Goal: Use online tool/utility: Utilize a website feature to perform a specific function

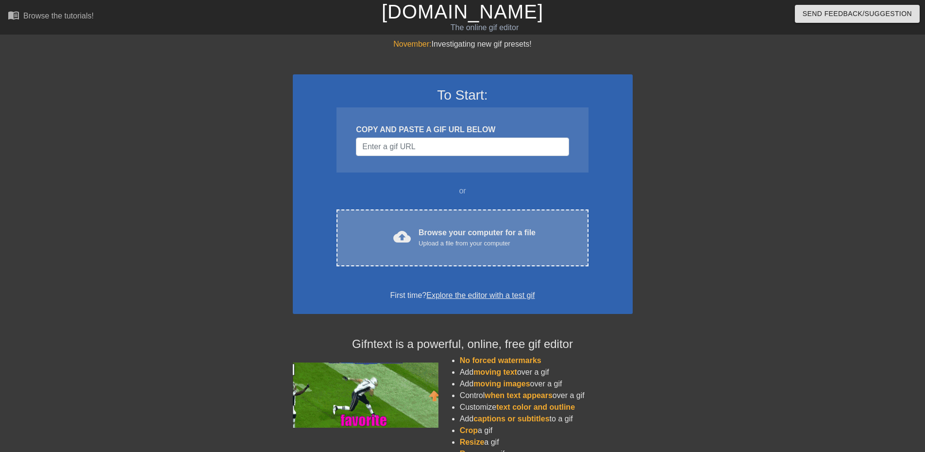
click at [430, 237] on div "Browse your computer for a file Upload a file from your computer" at bounding box center [477, 237] width 117 height 21
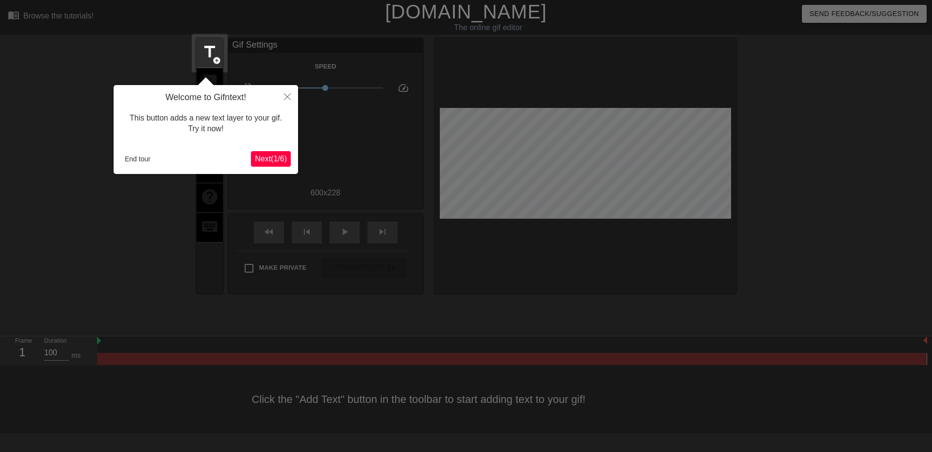
click at [282, 152] on button "Next ( 1 / 6 )" at bounding box center [271, 159] width 40 height 16
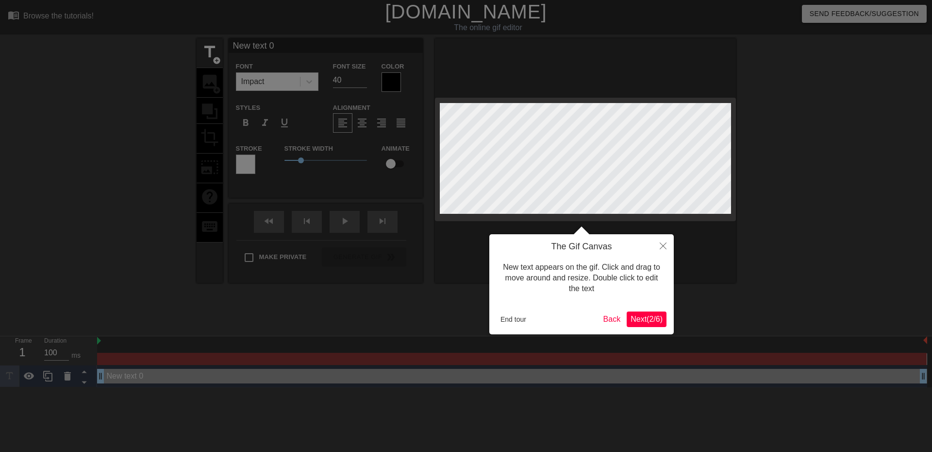
click at [653, 315] on span "Next ( 2 / 6 )" at bounding box center [647, 319] width 32 height 8
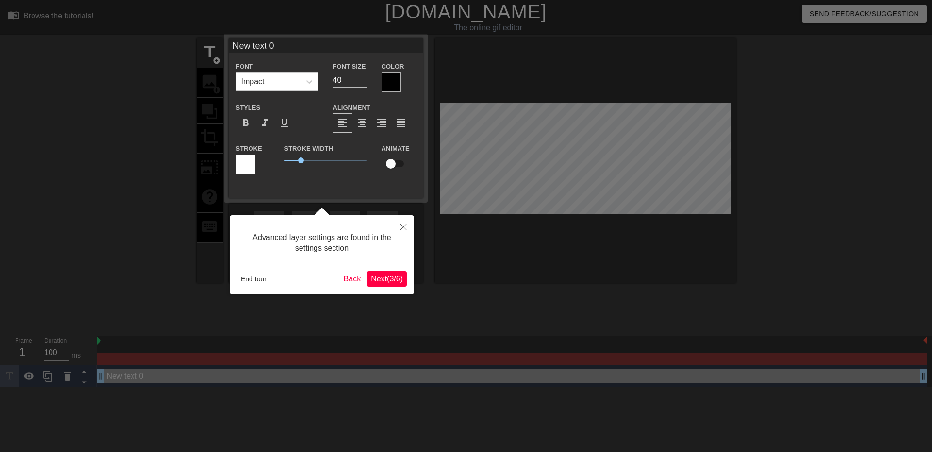
click at [395, 272] on button "Next ( 3 / 6 )" at bounding box center [387, 279] width 40 height 16
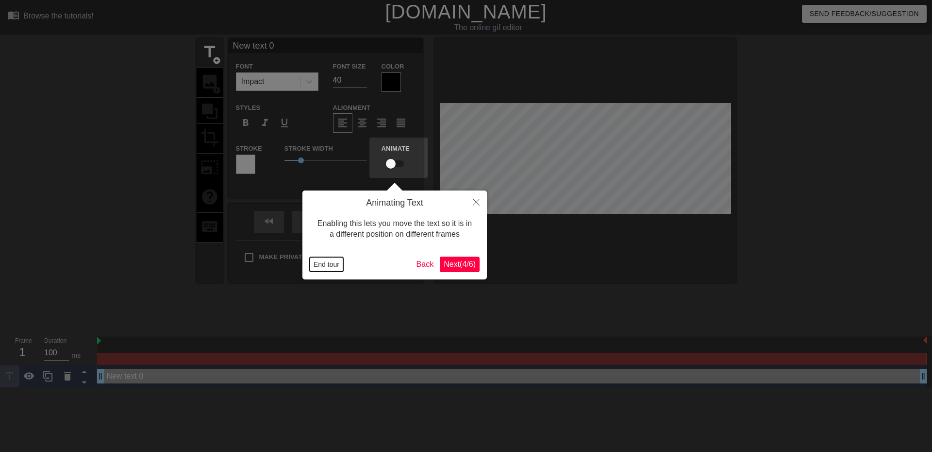
click at [337, 261] on button "End tour" at bounding box center [327, 264] width 34 height 15
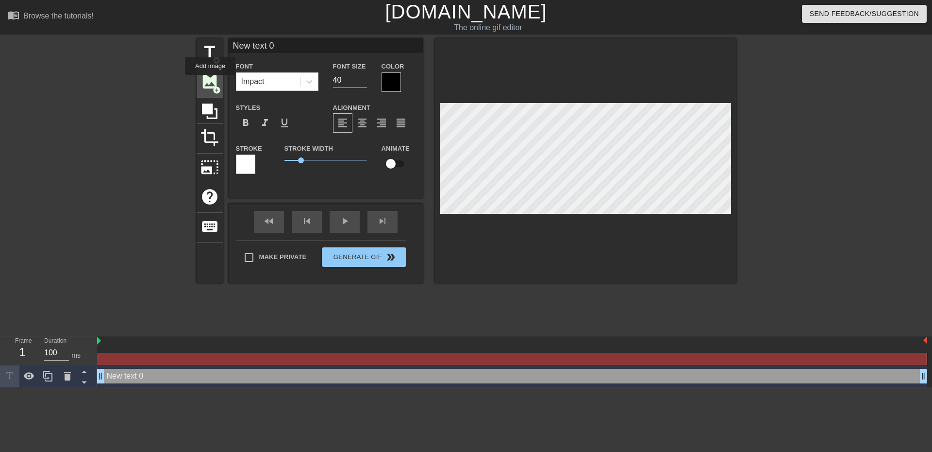
click at [210, 82] on span "image" at bounding box center [210, 81] width 18 height 18
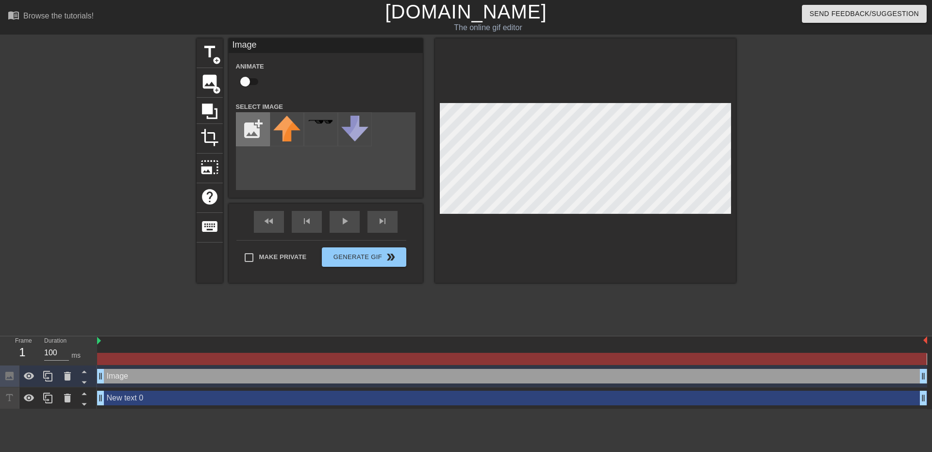
click at [250, 120] on input "file" at bounding box center [253, 129] width 33 height 33
type input "C:\fakepath\UTtjmV.gif"
click at [391, 304] on div "title add_circle image add_circle crop photo_size_select_large help keyboard Im…" at bounding box center [467, 183] width 540 height 291
click at [288, 126] on div "29 %" at bounding box center [287, 129] width 34 height 34
click at [292, 129] on img at bounding box center [286, 124] width 27 height 16
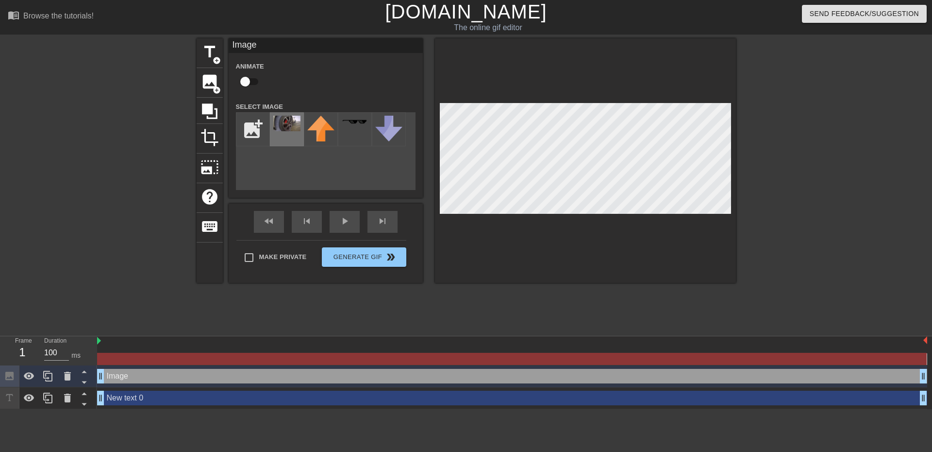
click at [285, 124] on img at bounding box center [286, 124] width 27 height 16
click at [287, 124] on img at bounding box center [286, 124] width 27 height 16
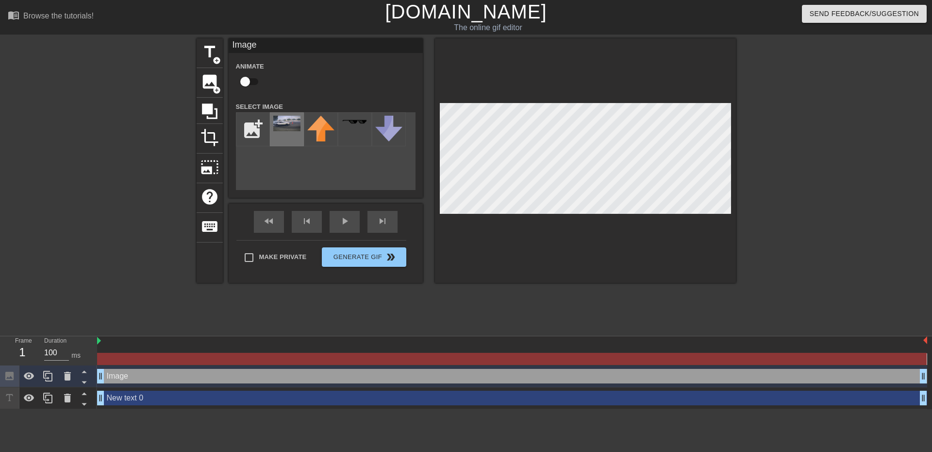
click at [287, 124] on img at bounding box center [286, 124] width 27 height 16
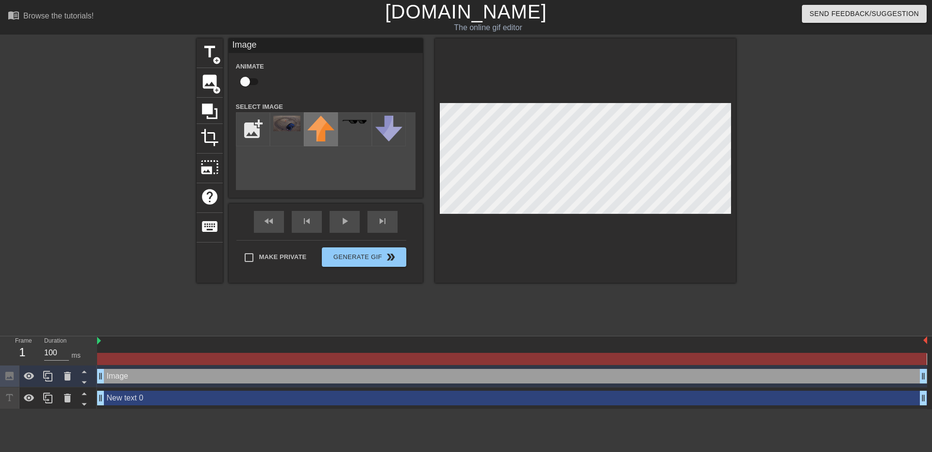
click at [308, 127] on img at bounding box center [320, 129] width 27 height 26
click at [273, 115] on div at bounding box center [287, 129] width 34 height 34
click at [288, 124] on img at bounding box center [286, 124] width 27 height 16
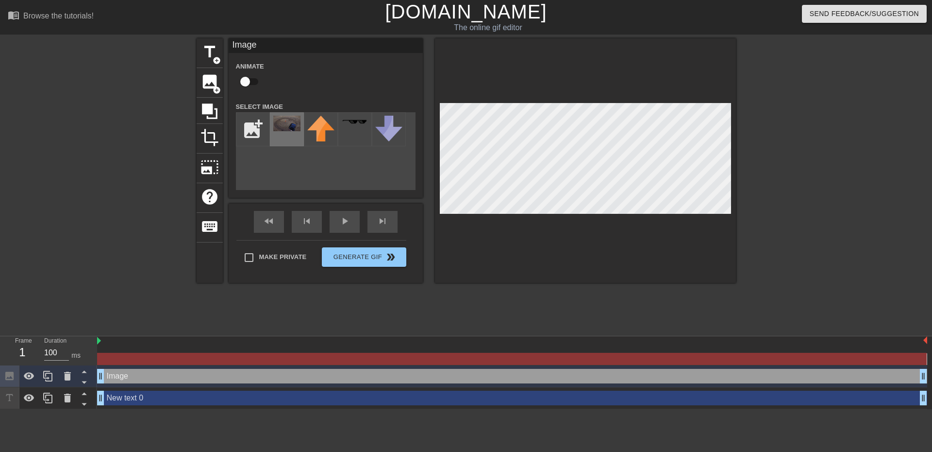
click at [288, 124] on img at bounding box center [286, 124] width 27 height 16
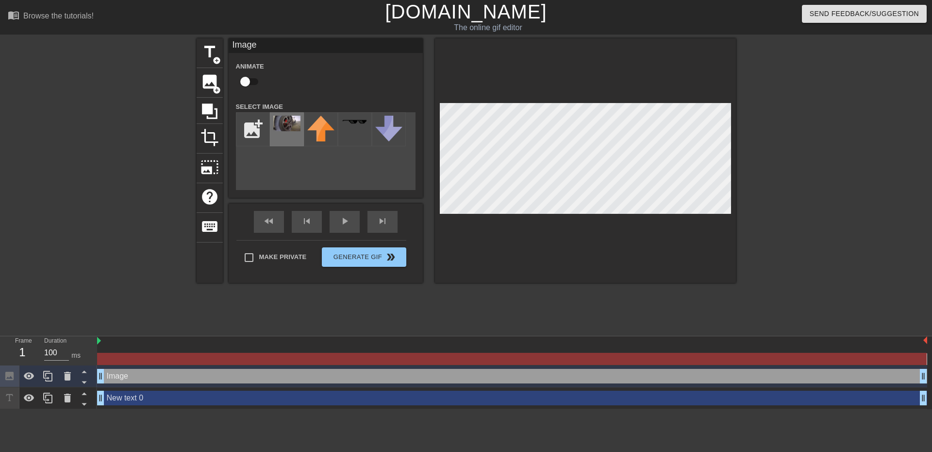
click at [288, 124] on img at bounding box center [286, 124] width 27 height 16
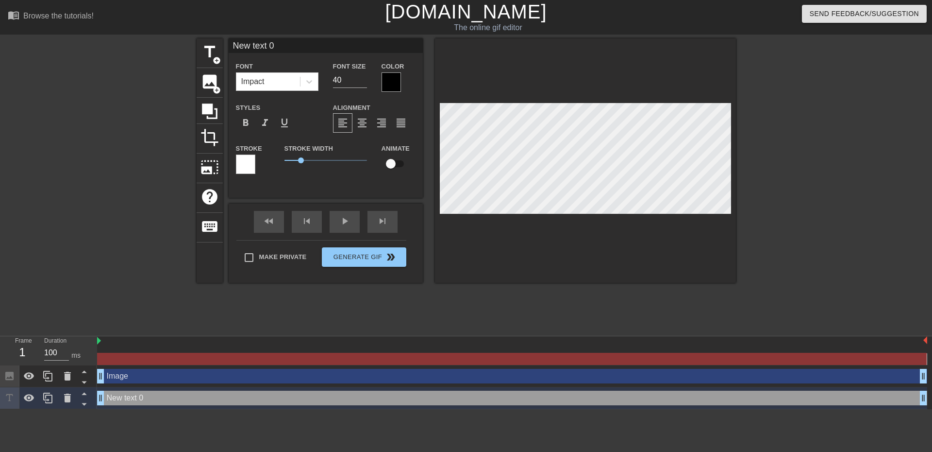
click at [342, 202] on div "title add_circle image add_circle crop photo_size_select_large help keyboard Ne…" at bounding box center [467, 160] width 540 height 244
click at [207, 81] on span "image" at bounding box center [210, 81] width 18 height 18
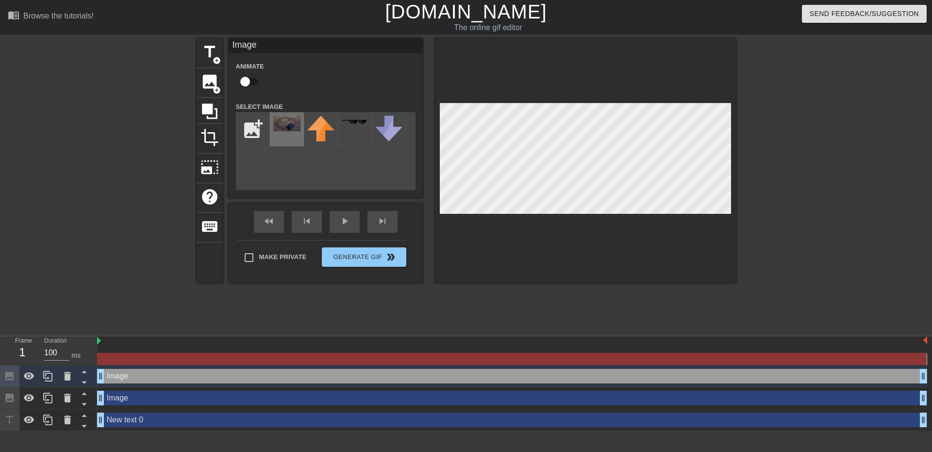
click at [290, 119] on img at bounding box center [286, 124] width 27 height 16
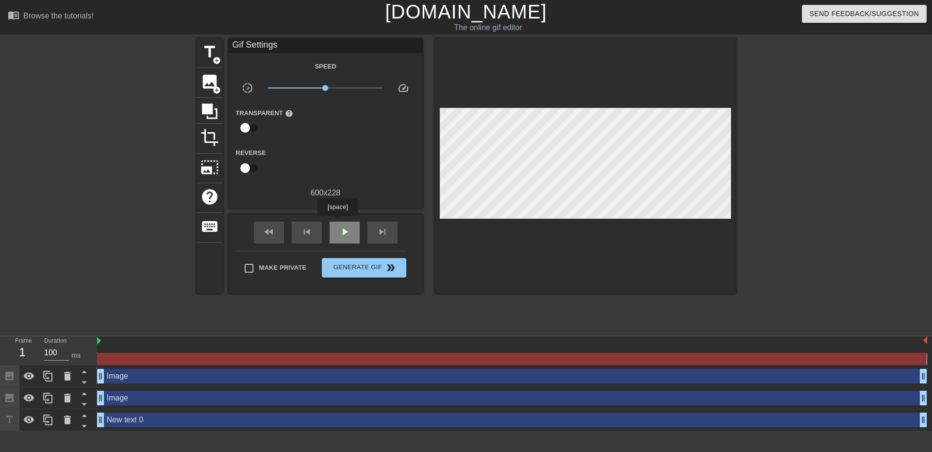
click at [338, 222] on div "play_arrow" at bounding box center [345, 232] width 30 height 22
click at [361, 271] on span "Generate Gif double_arrow" at bounding box center [364, 268] width 76 height 12
